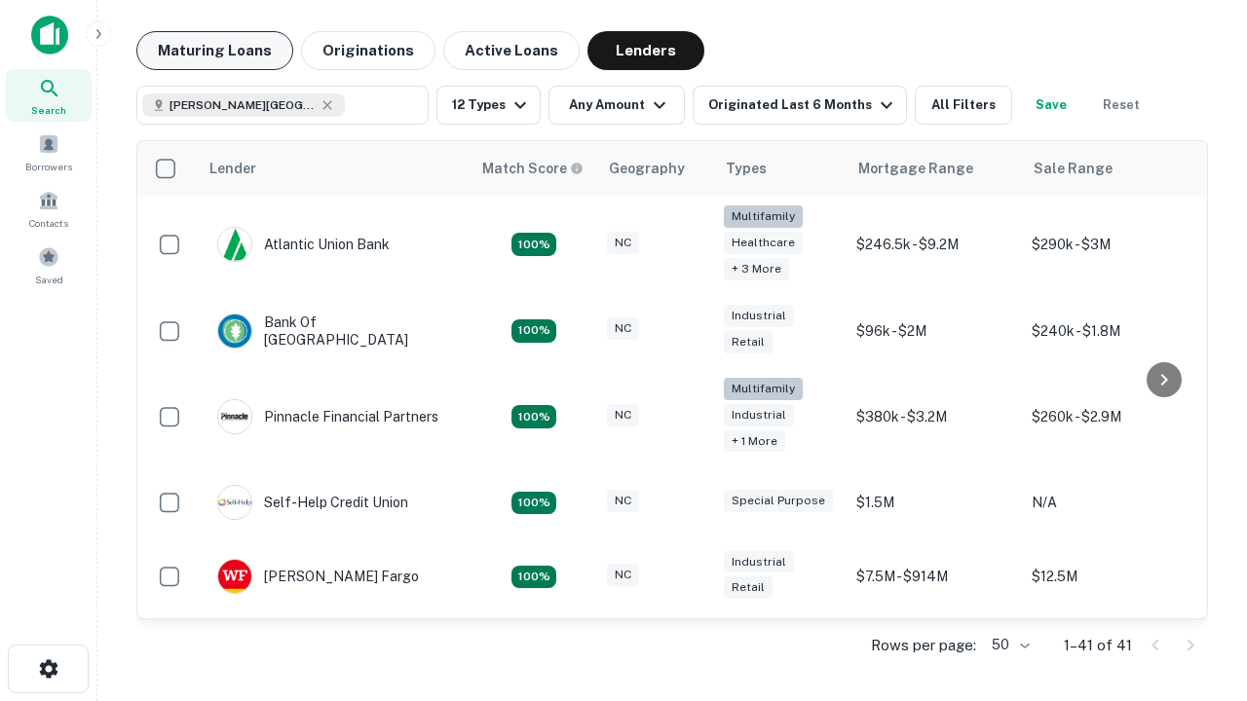
click at [214, 51] on button "Maturing Loans" at bounding box center [214, 50] width 157 height 39
